Goal: Find specific fact: Find specific fact

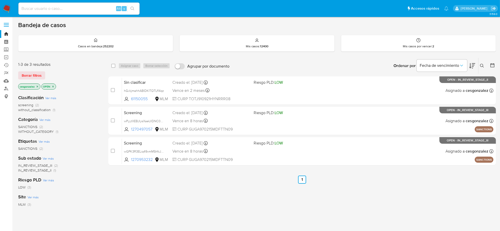
click at [56, 4] on div "Alt s" at bounding box center [78, 9] width 121 height 12
click at [58, 6] on input at bounding box center [78, 8] width 121 height 7
click at [42, 6] on div "Alt s" at bounding box center [78, 9] width 121 height 12
click at [42, 9] on input at bounding box center [78, 8] width 121 height 7
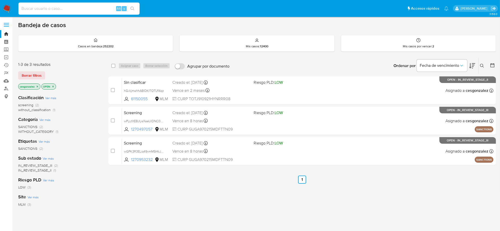
paste input "2095420102"
type input "2095420102"
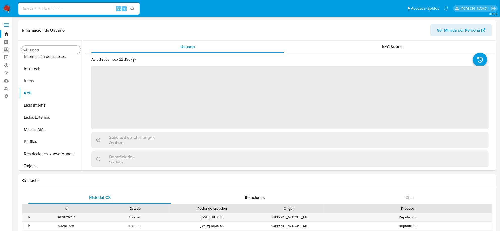
scroll to position [213, 0]
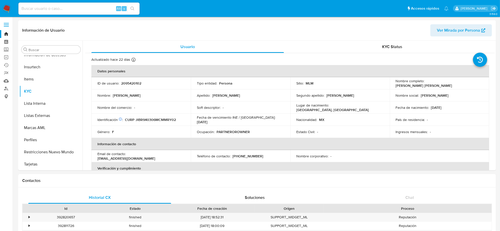
select select "10"
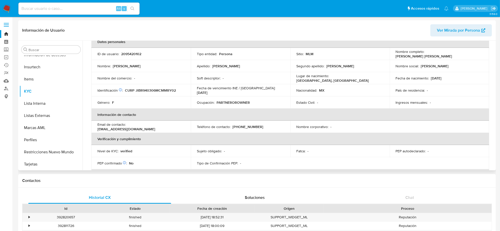
scroll to position [0, 0]
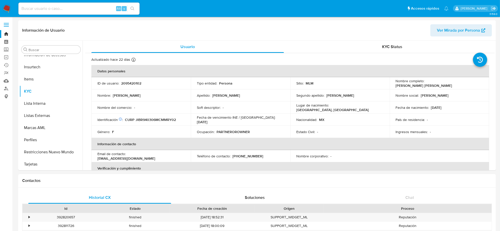
click at [80, 11] on input at bounding box center [78, 8] width 121 height 7
paste input "2482132271"
type input "2482132271"
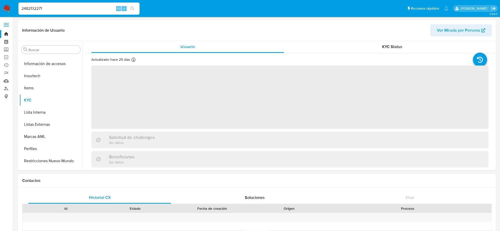
scroll to position [213, 0]
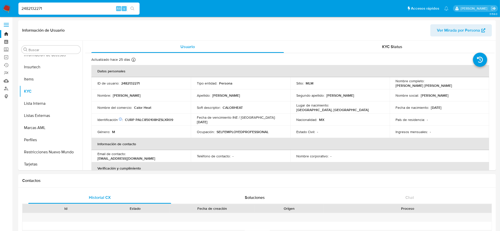
select select "10"
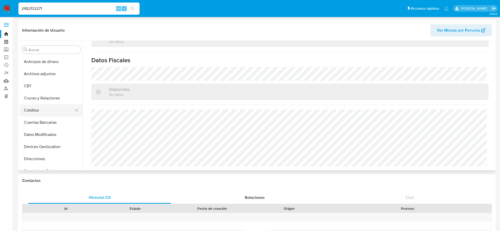
scroll to position [32, 0]
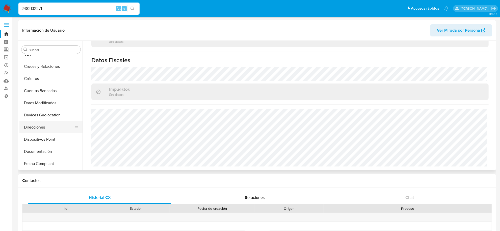
click at [41, 126] on button "Direcciones" at bounding box center [48, 127] width 59 height 12
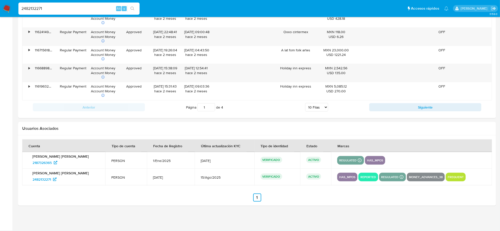
scroll to position [603, 0]
click at [46, 164] on span "2187326365" at bounding box center [42, 162] width 19 height 8
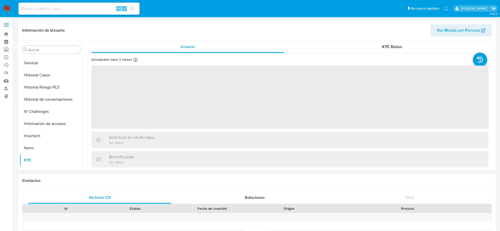
scroll to position [213, 0]
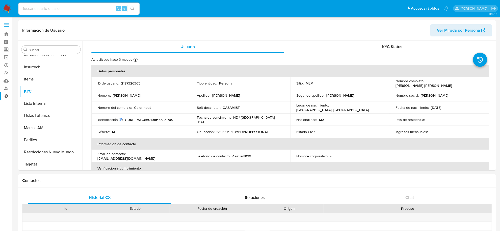
select select "10"
click at [248, 155] on p "4923981139" at bounding box center [242, 156] width 19 height 5
copy p "4923981139"
